Goal: Transaction & Acquisition: Obtain resource

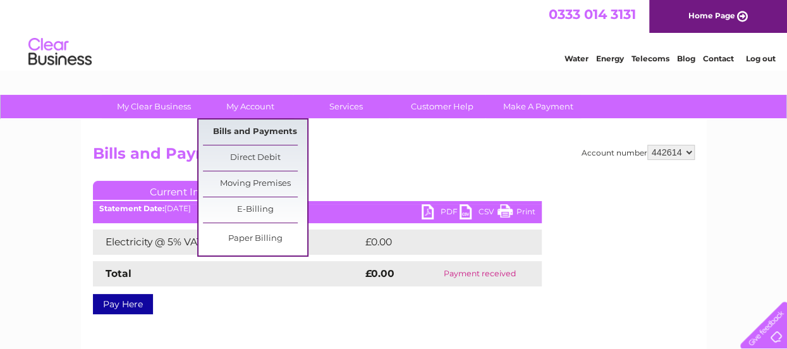
click at [251, 136] on link "Bills and Payments" at bounding box center [255, 131] width 104 height 25
click at [251, 131] on link "Bills and Payments" at bounding box center [255, 131] width 104 height 25
click at [250, 127] on link "Bills and Payments" at bounding box center [255, 131] width 104 height 25
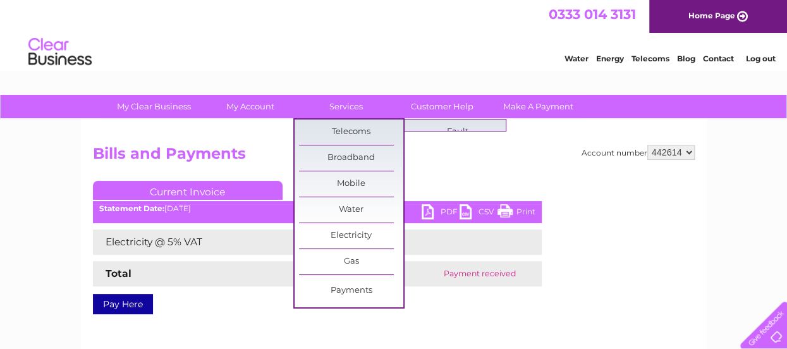
click at [396, 145] on ul "Telecoms Fault Troubleshoot Fraud Defender Broadband Gas" at bounding box center [348, 213] width 111 height 190
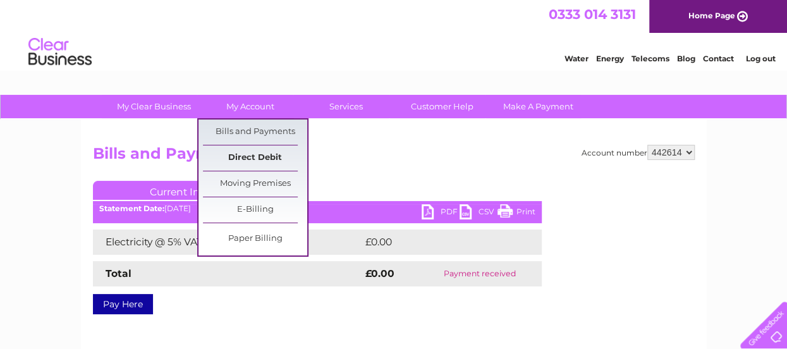
click at [253, 159] on link "Direct Debit" at bounding box center [255, 157] width 104 height 25
click at [250, 102] on link "My Account" at bounding box center [250, 106] width 104 height 23
click at [251, 135] on link "Bills and Payments" at bounding box center [255, 131] width 104 height 25
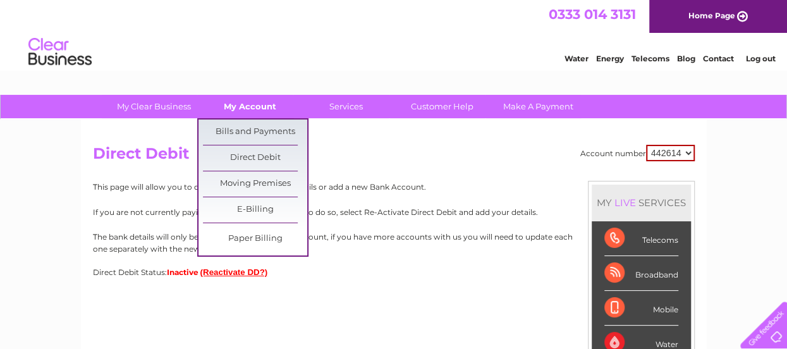
click at [240, 102] on link "My Account" at bounding box center [250, 106] width 104 height 23
click at [243, 132] on link "Bills and Payments" at bounding box center [255, 131] width 104 height 25
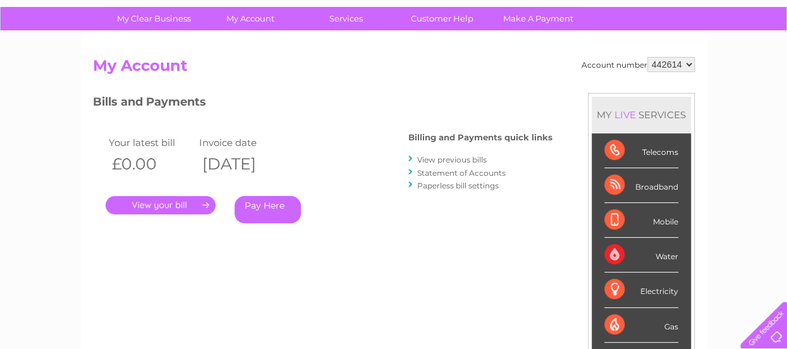
scroll to position [100, 0]
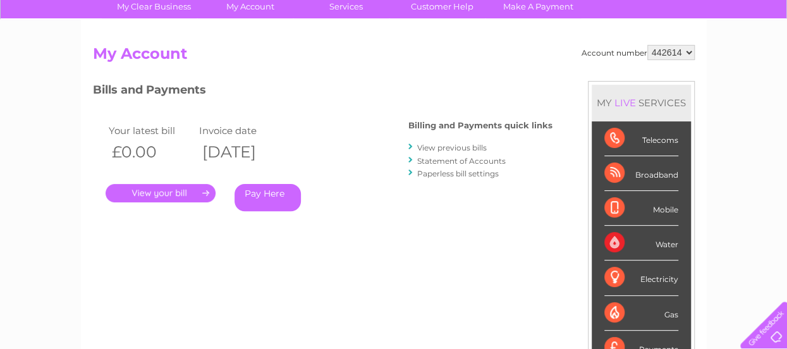
click at [433, 145] on link "View previous bills" at bounding box center [452, 147] width 70 height 9
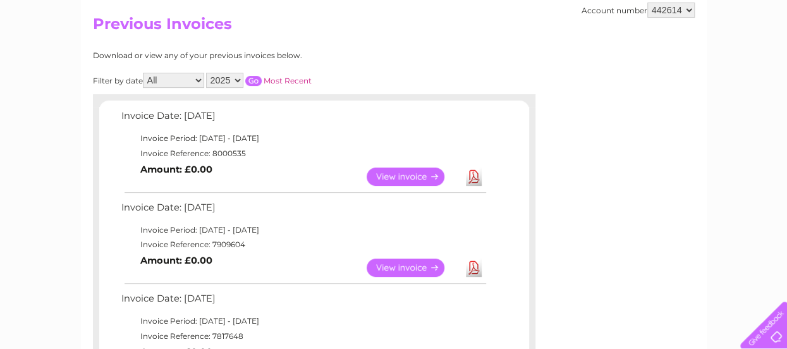
scroll to position [149, 0]
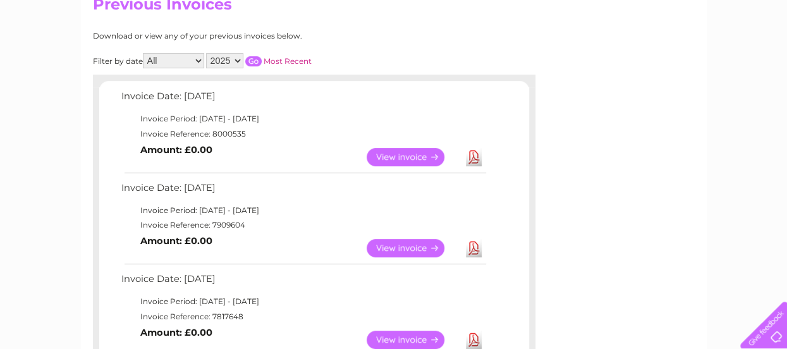
click at [472, 154] on link "Download" at bounding box center [474, 157] width 16 height 18
click at [383, 159] on link "View" at bounding box center [413, 157] width 93 height 18
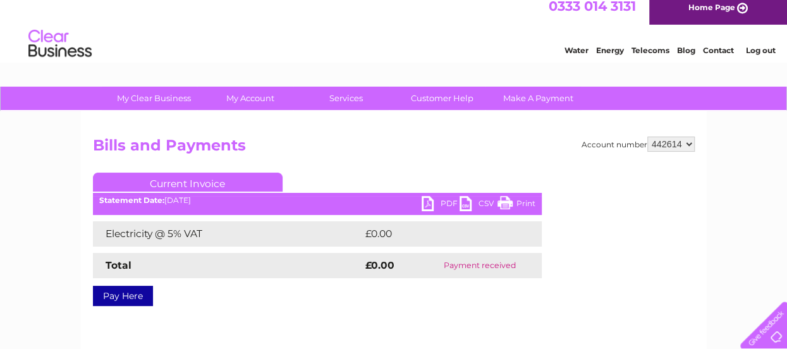
scroll to position [11, 0]
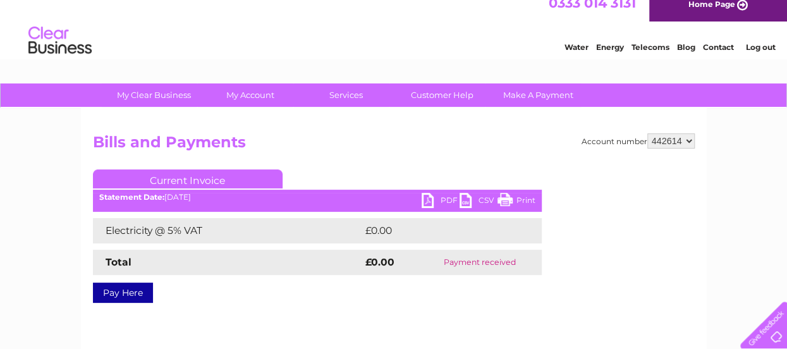
click at [423, 202] on link "PDF" at bounding box center [440, 202] width 38 height 18
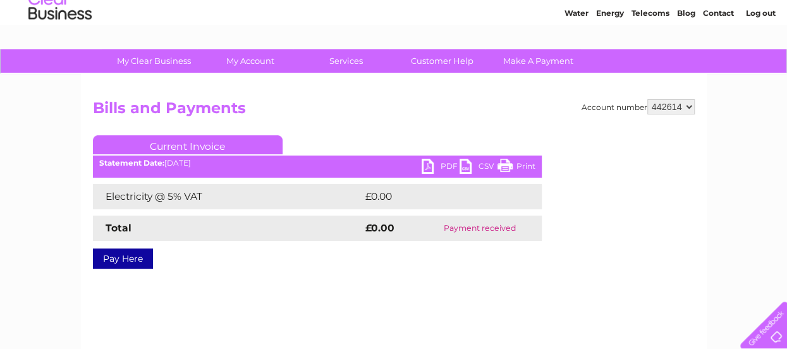
scroll to position [0, 0]
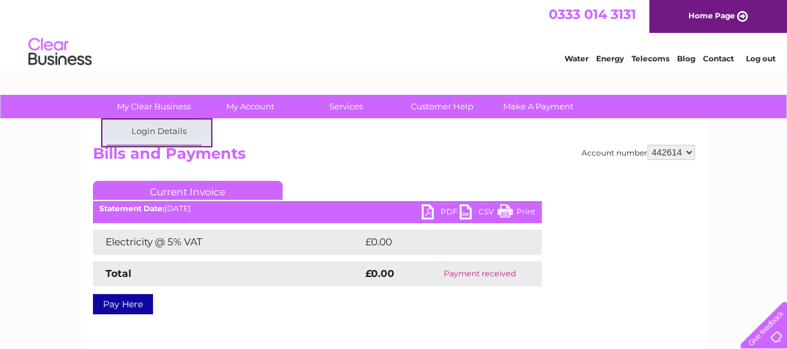
click at [312, 158] on h2 "Bills and Payments" at bounding box center [394, 157] width 602 height 24
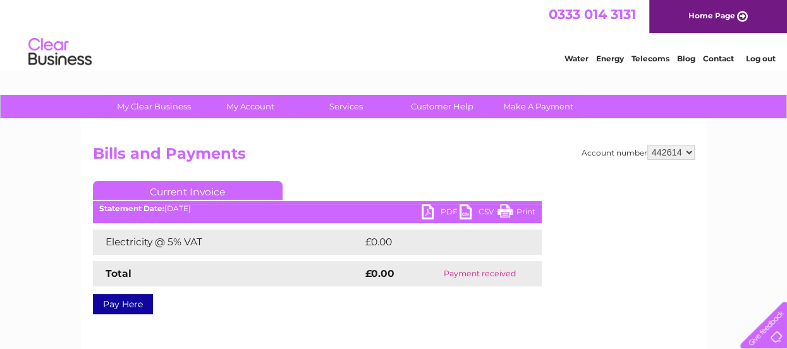
click at [427, 210] on link "PDF" at bounding box center [440, 213] width 38 height 18
click at [421, 187] on ul "Current Invoice" at bounding box center [317, 192] width 449 height 23
